Goal: Navigation & Orientation: Find specific page/section

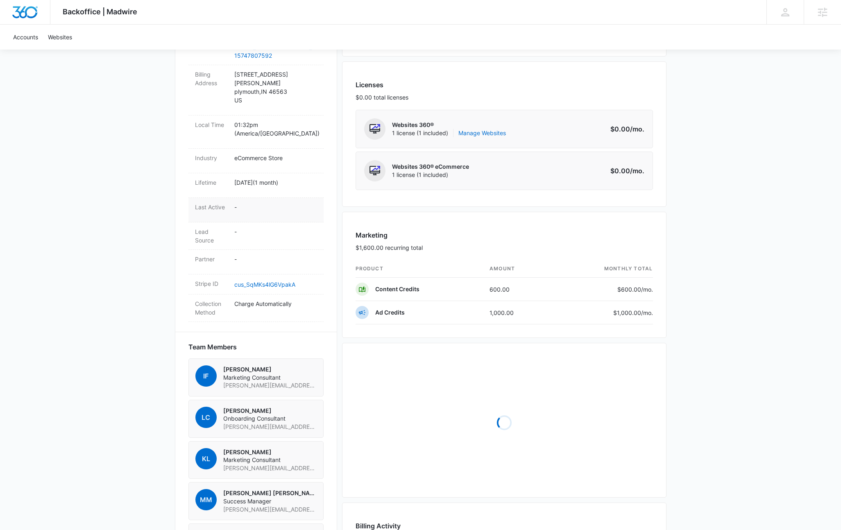
scroll to position [152, 0]
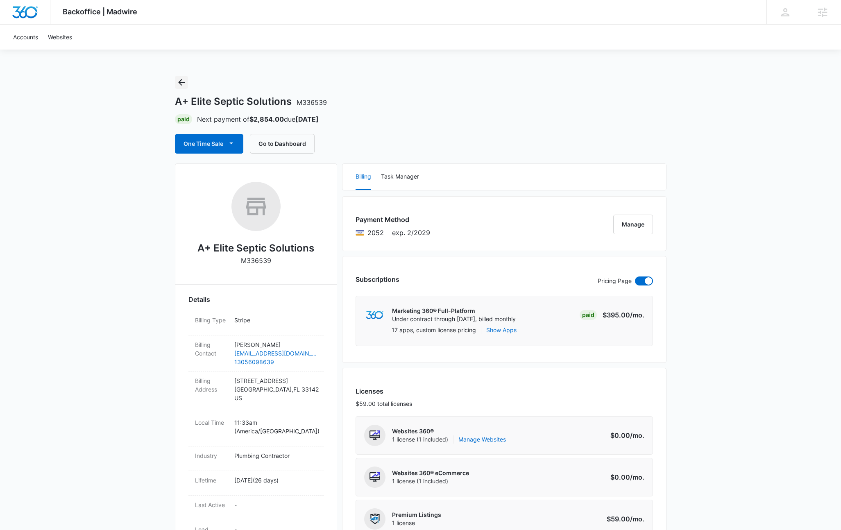
click at [179, 80] on icon "Back" at bounding box center [182, 82] width 10 height 10
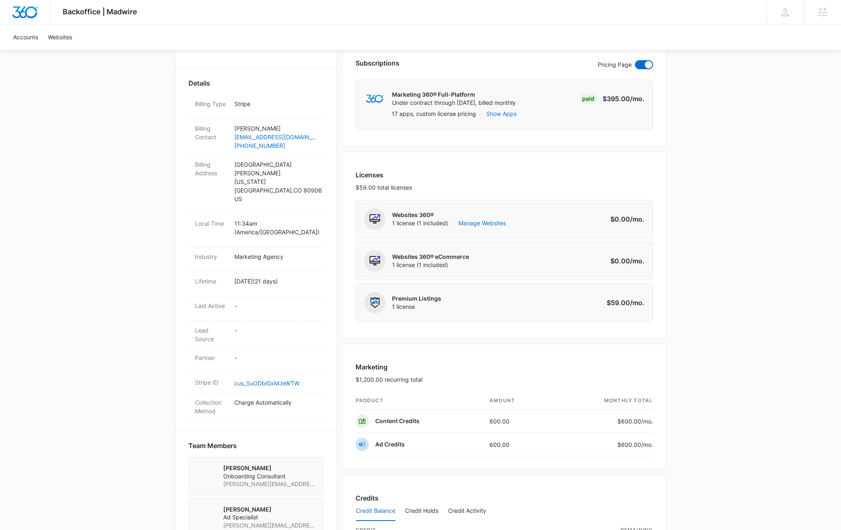
scroll to position [212, 0]
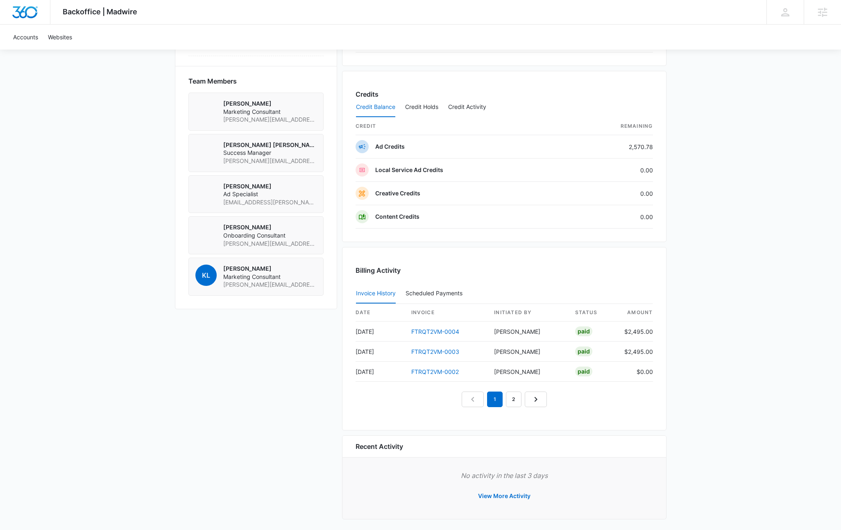
scroll to position [584, 0]
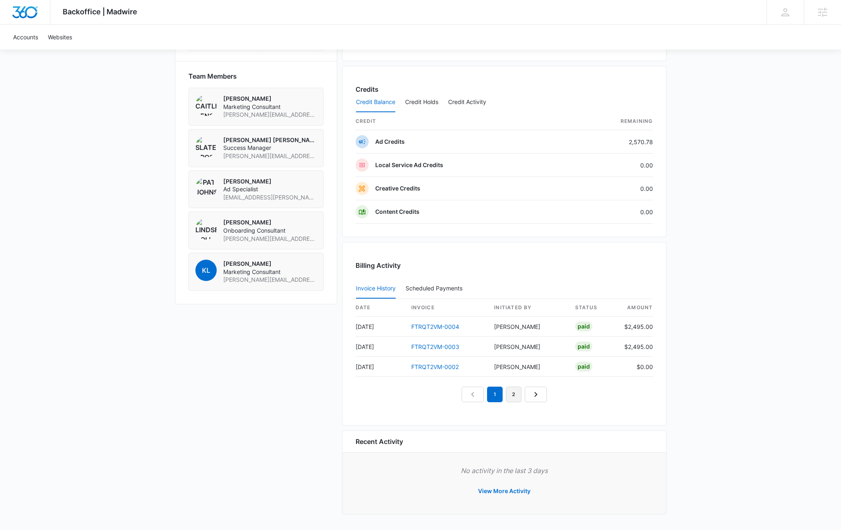
click at [514, 397] on link "2" at bounding box center [514, 395] width 16 height 16
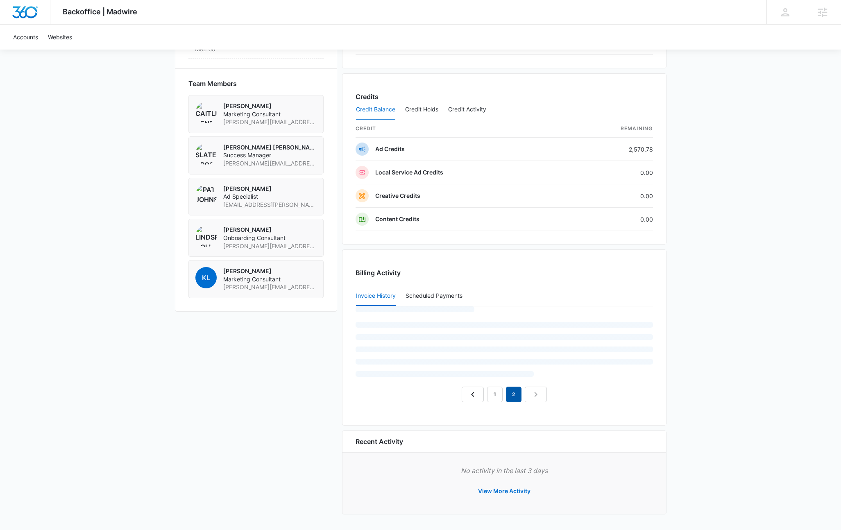
scroll to position [543, 0]
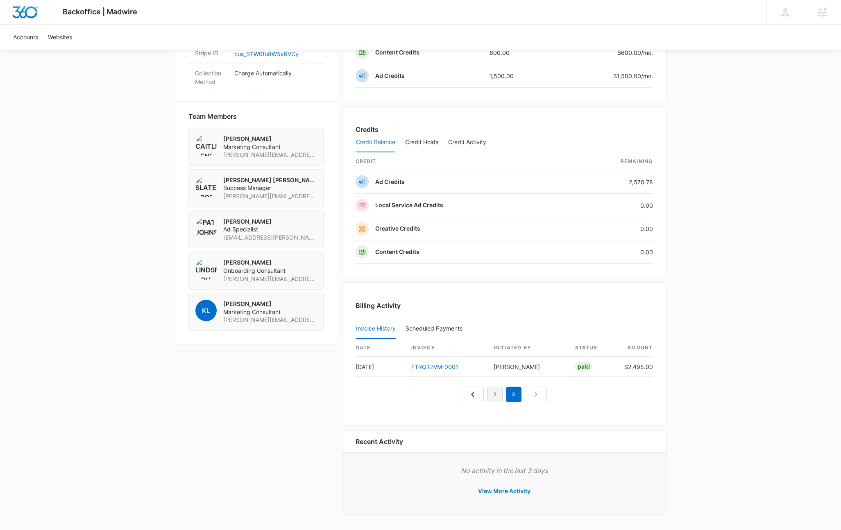
click at [498, 400] on link "1" at bounding box center [495, 395] width 16 height 16
